Goal: Task Accomplishment & Management: Manage account settings

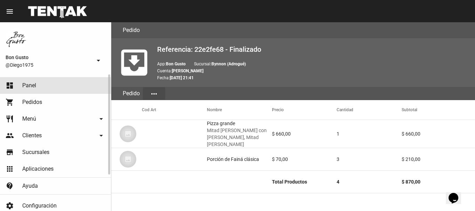
click at [43, 82] on link "dashboard Panel" at bounding box center [55, 85] width 111 height 17
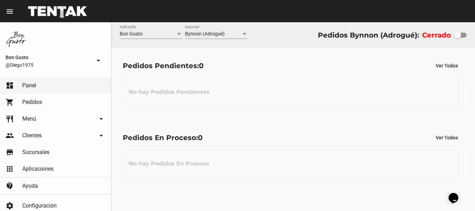
click at [462, 36] on div at bounding box center [461, 35] width 13 height 5
click at [458, 38] on input "checkbox" at bounding box center [458, 38] width 0 height 0
click at [462, 36] on div at bounding box center [463, 35] width 7 height 7
click at [458, 38] on input "checkbox" at bounding box center [458, 38] width 0 height 0
click at [462, 36] on div at bounding box center [461, 35] width 13 height 5
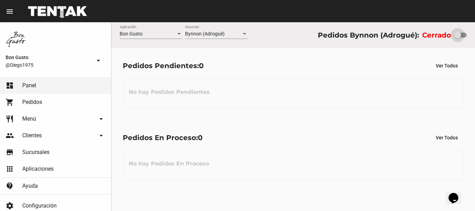
click at [462, 36] on div at bounding box center [461, 35] width 13 height 5
click at [458, 38] on input "checkbox" at bounding box center [458, 38] width 0 height 0
checkbox input "true"
click at [344, 69] on div "Pedidos Pendientes: 0 Ver Todos" at bounding box center [293, 66] width 341 height 13
